Goal: Check status: Check status

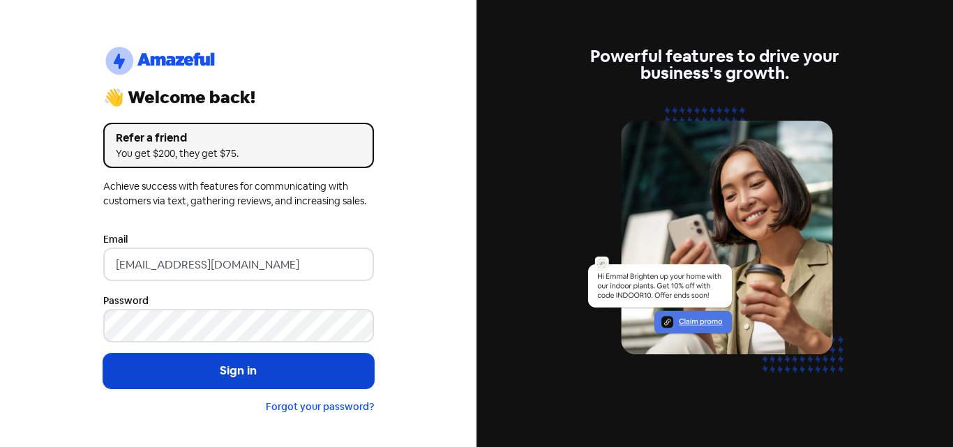
click at [291, 369] on button "Sign in" at bounding box center [238, 371] width 271 height 35
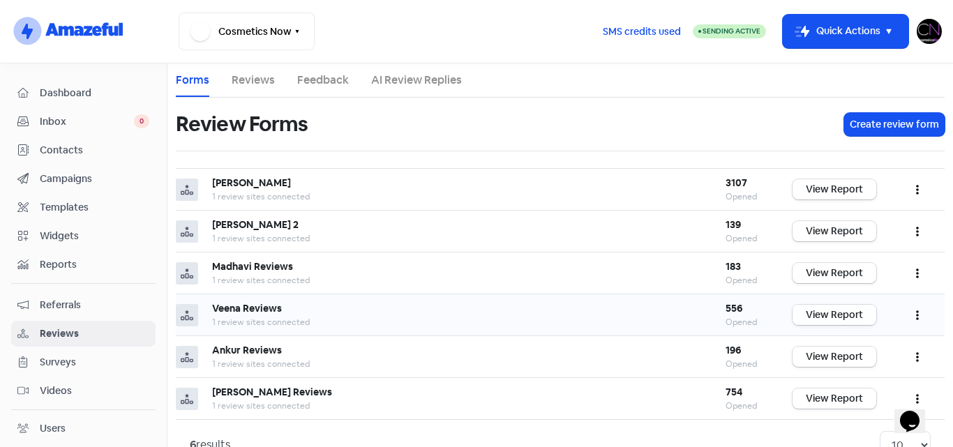
click at [826, 320] on link "View Report" at bounding box center [834, 315] width 84 height 20
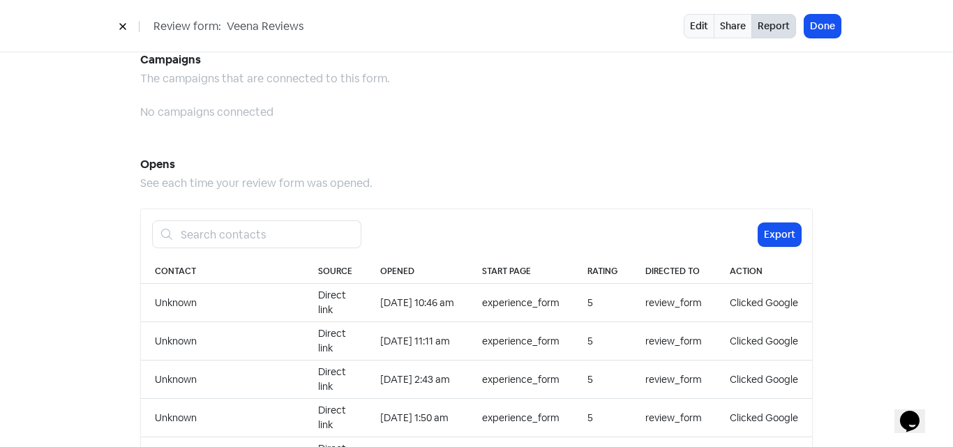
scroll to position [1256, 0]
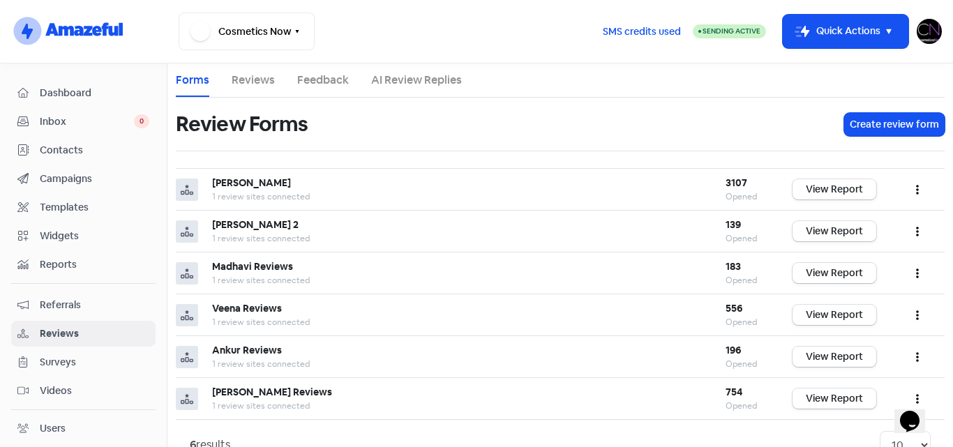
click at [926, 31] on img at bounding box center [929, 31] width 25 height 25
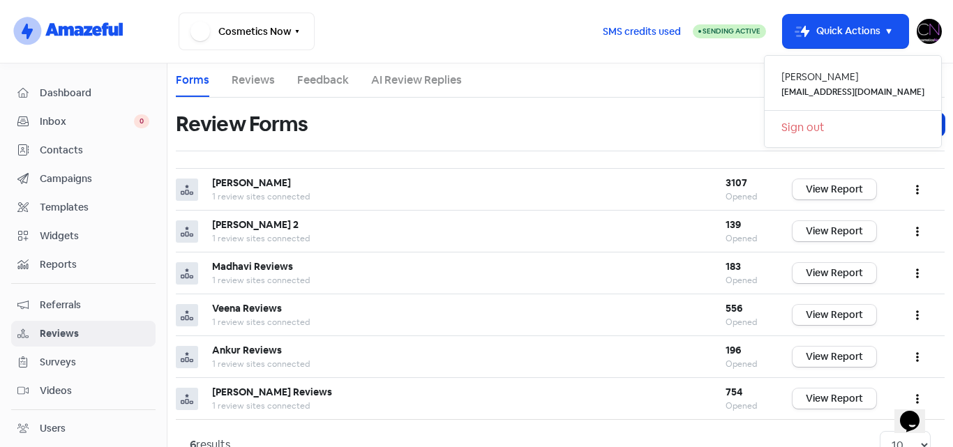
click at [845, 123] on link "Sign out" at bounding box center [853, 127] width 176 height 22
